Goal: Find specific page/section: Find specific page/section

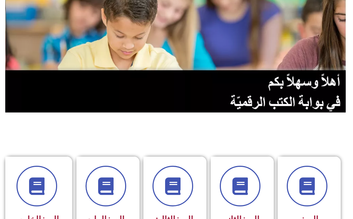
scroll to position [105, 0]
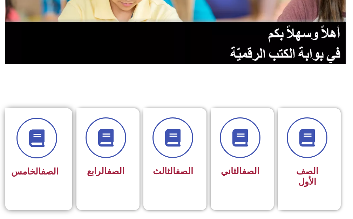
drag, startPoint x: 52, startPoint y: 154, endPoint x: 48, endPoint y: 157, distance: 4.6
click at [50, 157] on div at bounding box center [37, 138] width 44 height 41
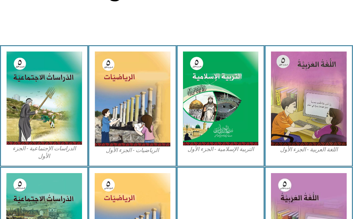
scroll to position [210, 0]
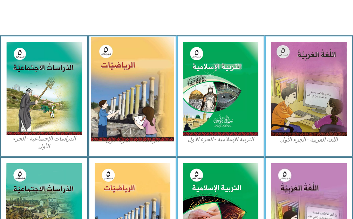
click at [111, 126] on img at bounding box center [132, 89] width 83 height 105
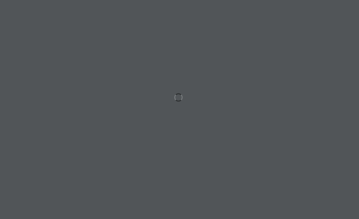
scroll to position [0, 14]
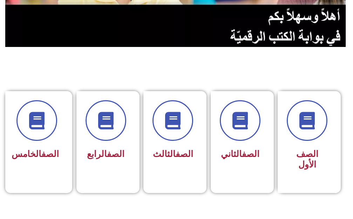
scroll to position [210, 0]
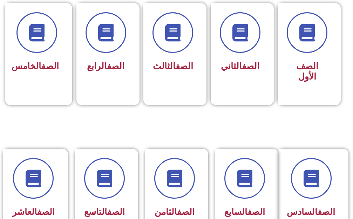
click at [59, 110] on section "الصف الأول الصف الثاني الصف الثالث الصف الرابع الصف الخامس" at bounding box center [176, 49] width 353 height 181
click at [60, 111] on section "الصف الأول الصف الثاني الصف الثالث الصف الرابع الصف الخامس" at bounding box center [176, 49] width 353 height 181
click at [24, 63] on h3 "الصف الخامس" at bounding box center [37, 66] width 44 height 11
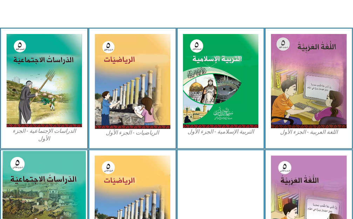
scroll to position [175, 0]
